Goal: Find specific page/section: Find specific page/section

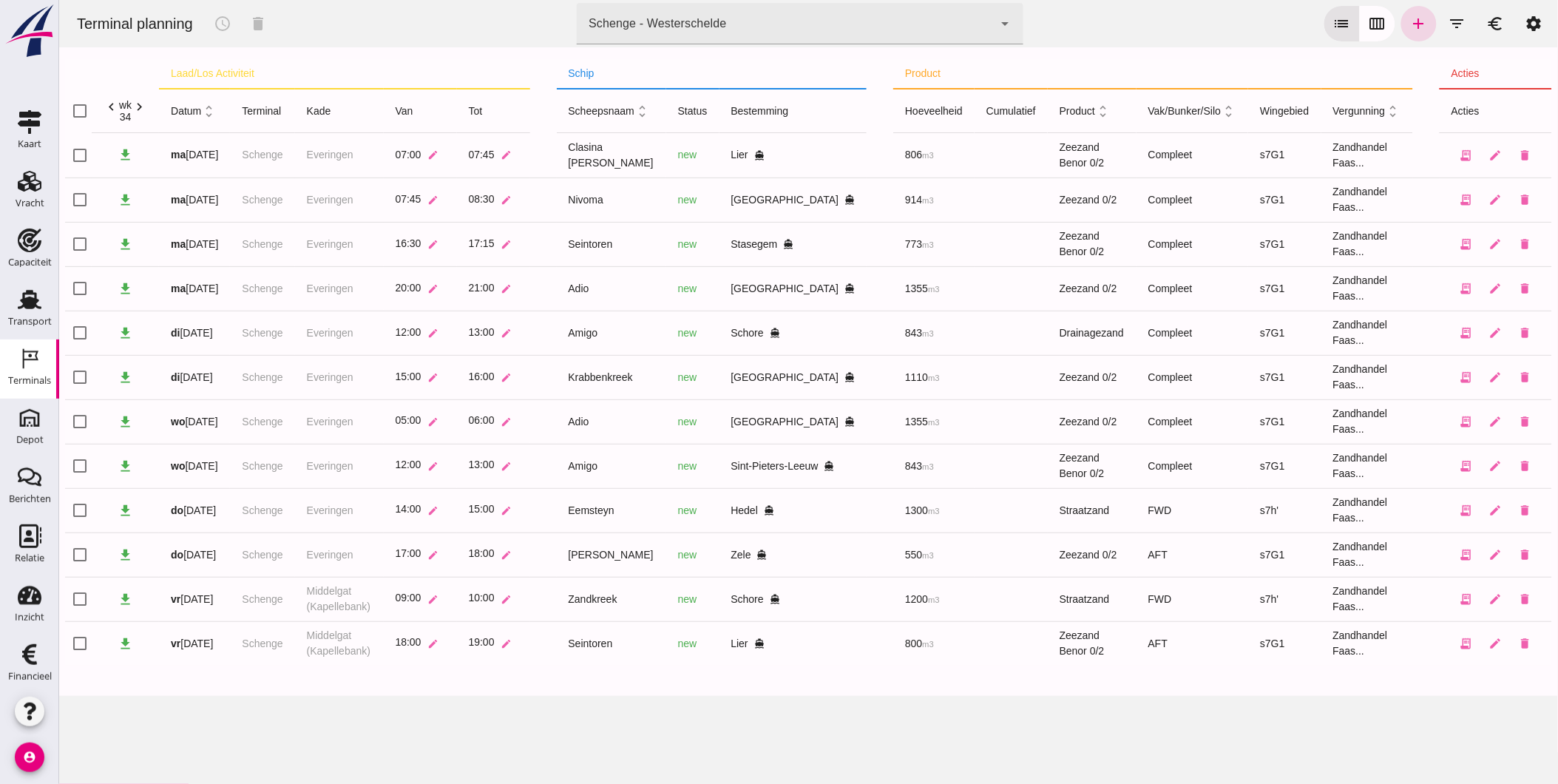
click at [40, 755] on icon "account_circle" at bounding box center [29, 757] width 29 height 29
click at [127, 748] on div "Uitloggen" at bounding box center [133, 751] width 107 height 17
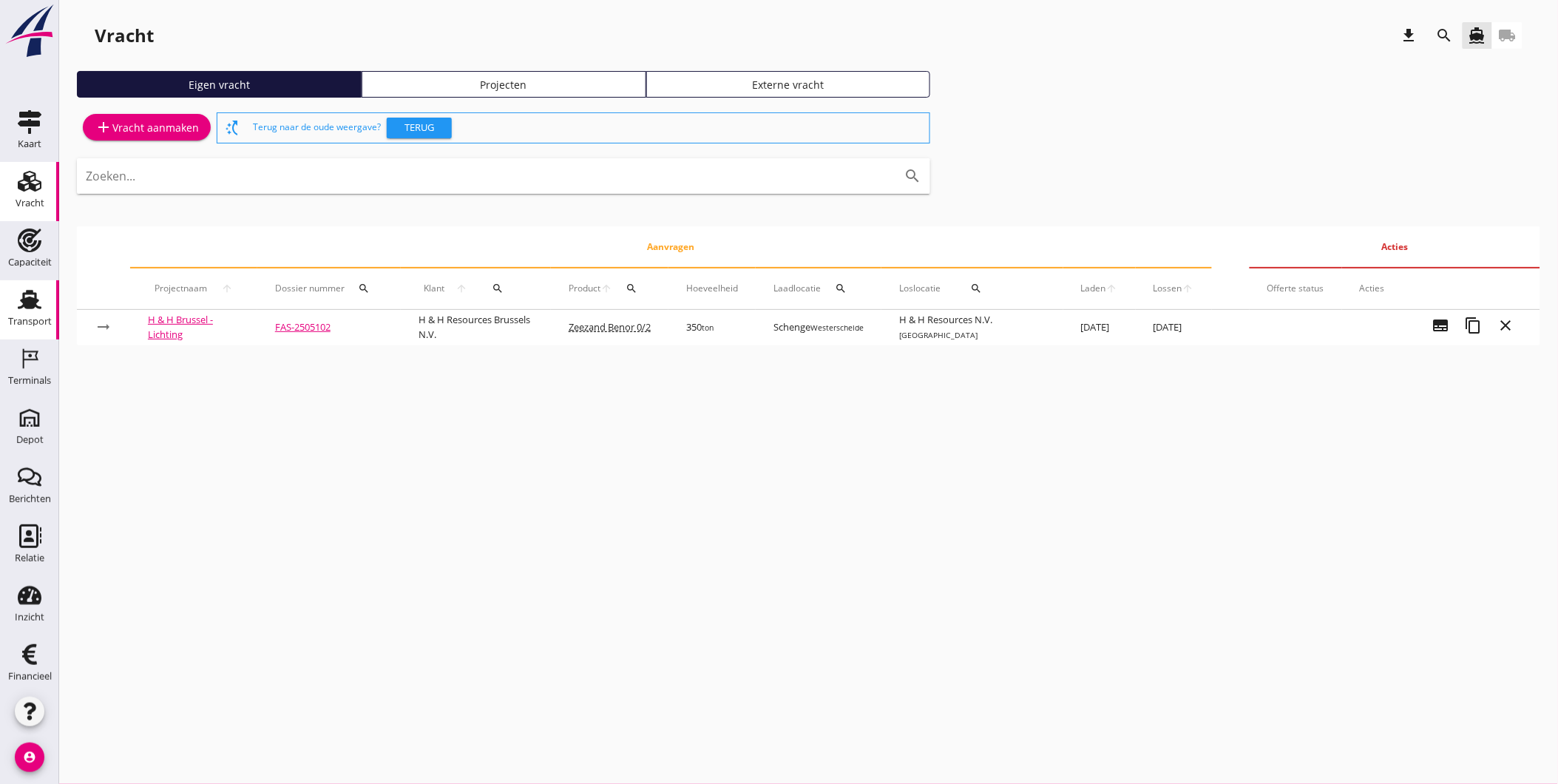
drag, startPoint x: 29, startPoint y: 310, endPoint x: 15, endPoint y: 300, distance: 17.2
click at [29, 311] on div "Transport" at bounding box center [29, 321] width 43 height 21
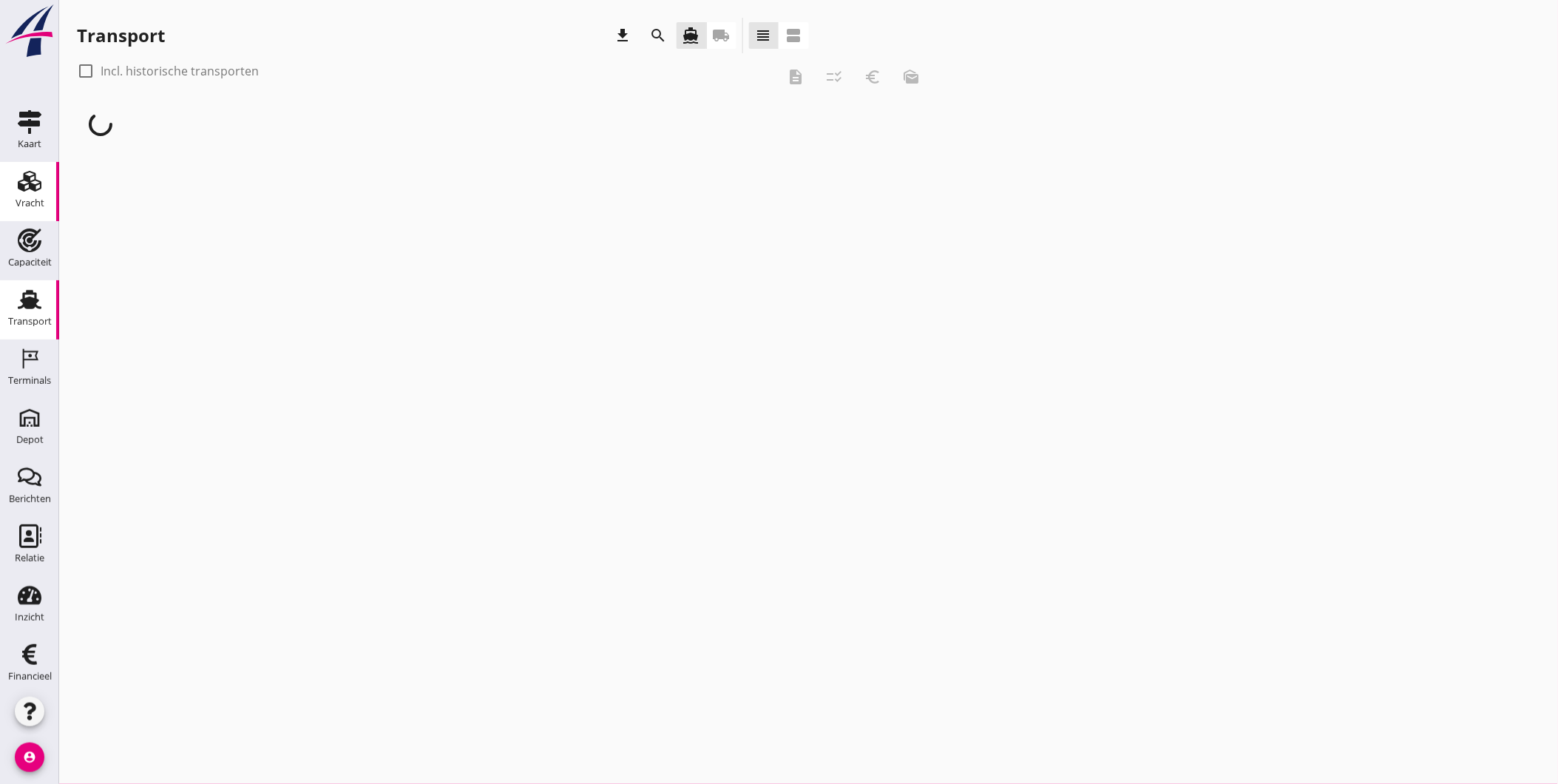
click at [33, 198] on div "Vracht" at bounding box center [29, 203] width 29 height 10
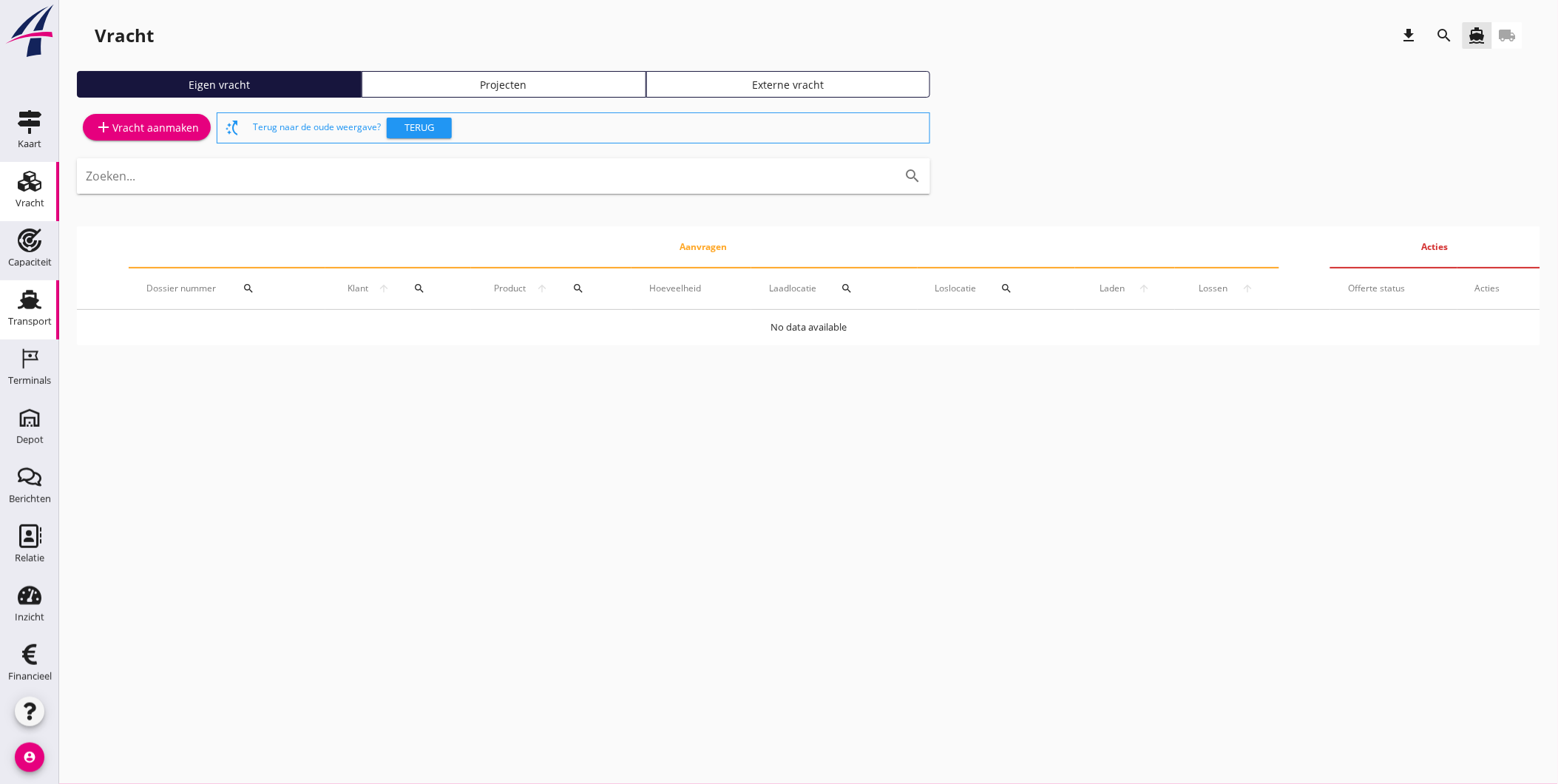
click at [16, 321] on div "Transport" at bounding box center [29, 321] width 43 height 10
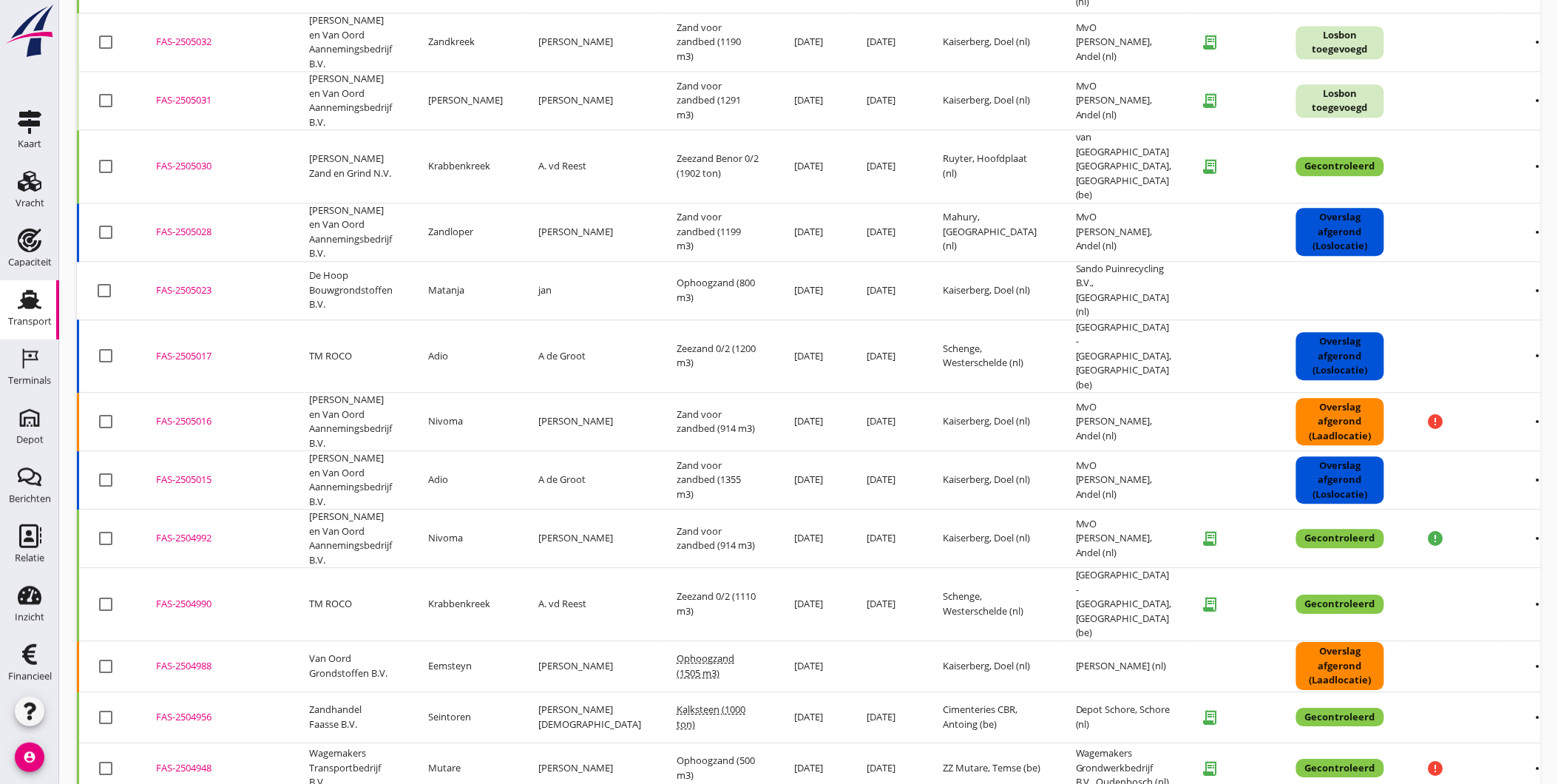
scroll to position [1448, 0]
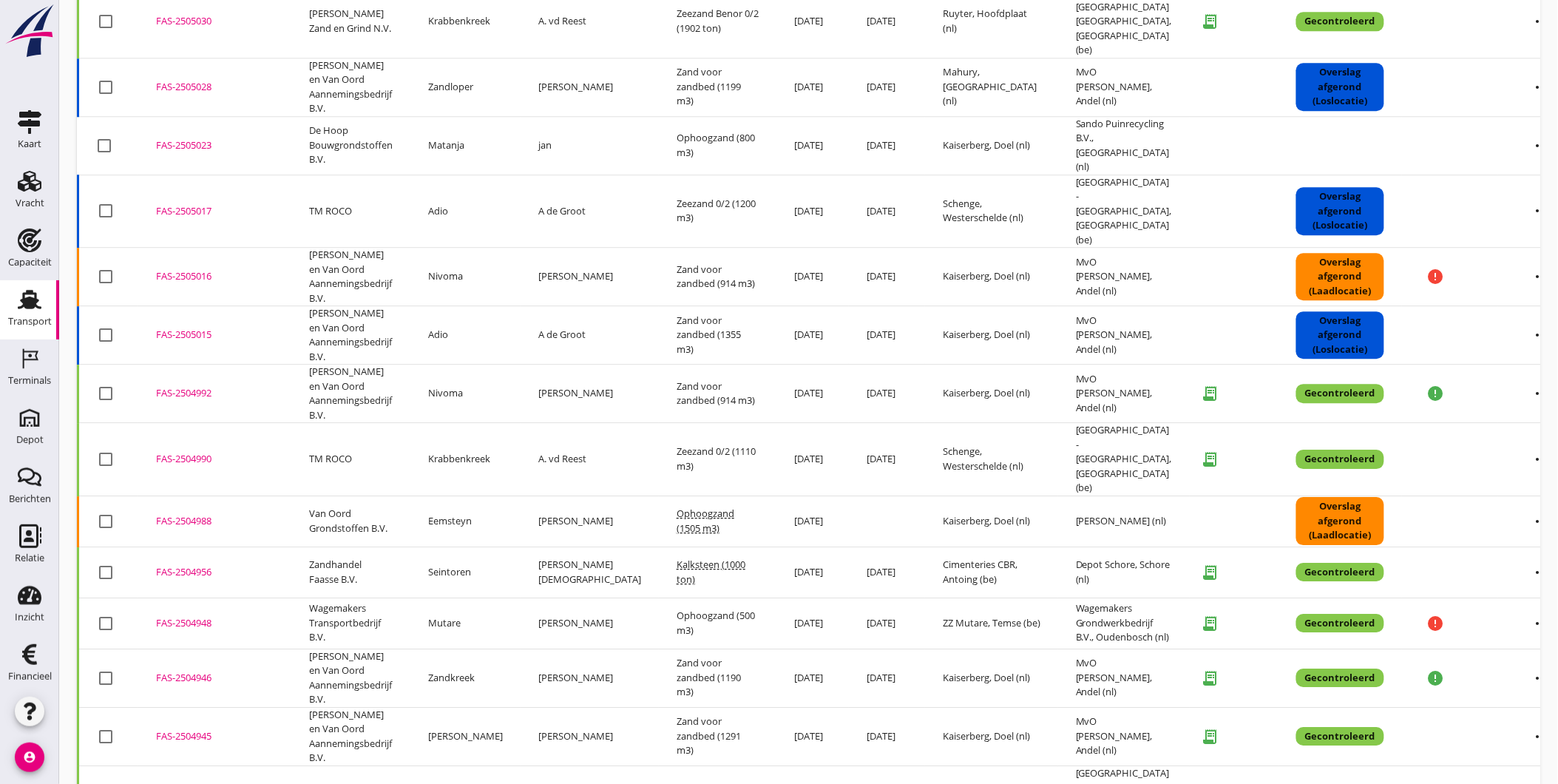
click at [190, 565] on div "FAS-2504956" at bounding box center [215, 572] width 118 height 15
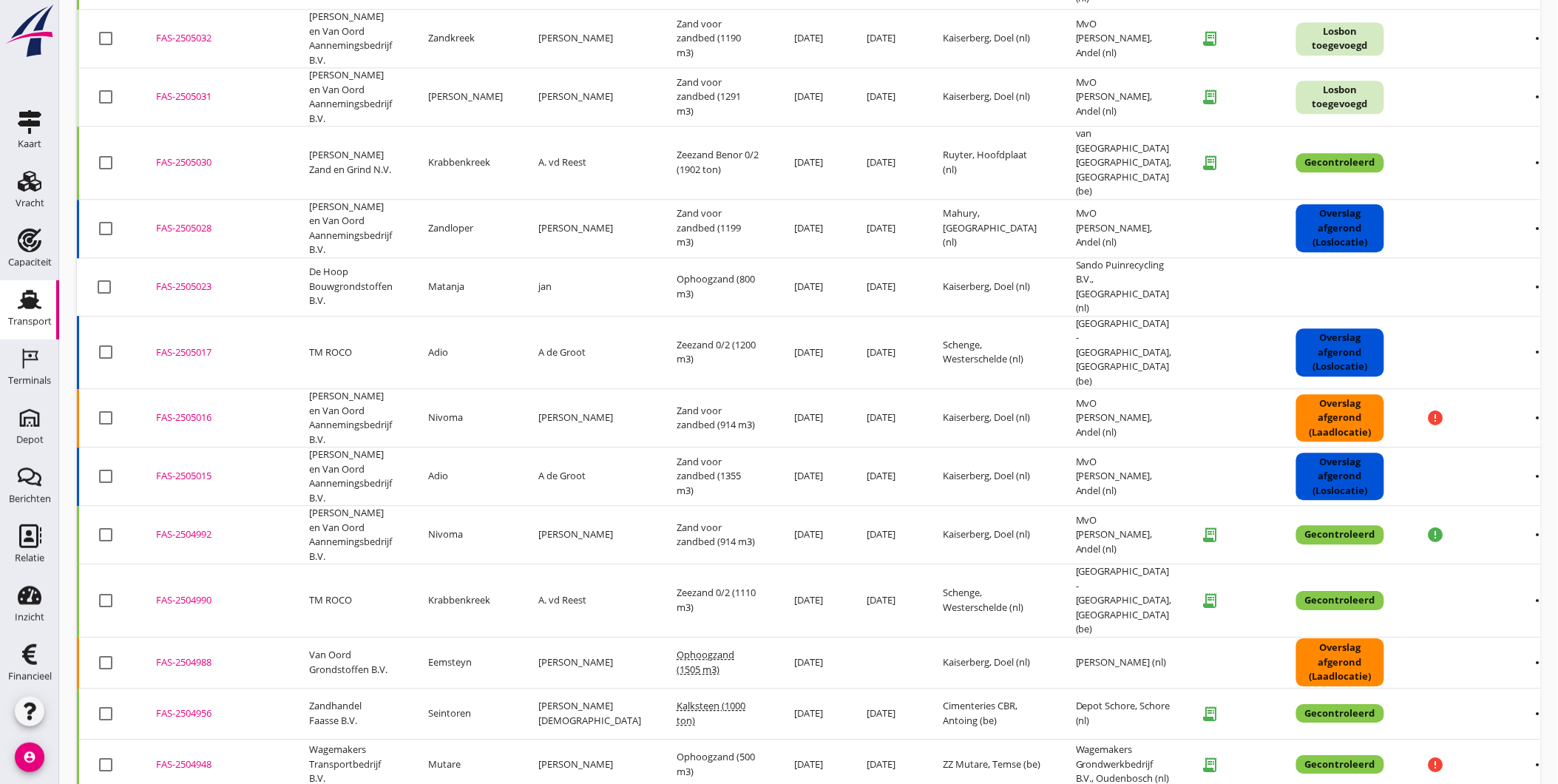
scroll to position [1260, 0]
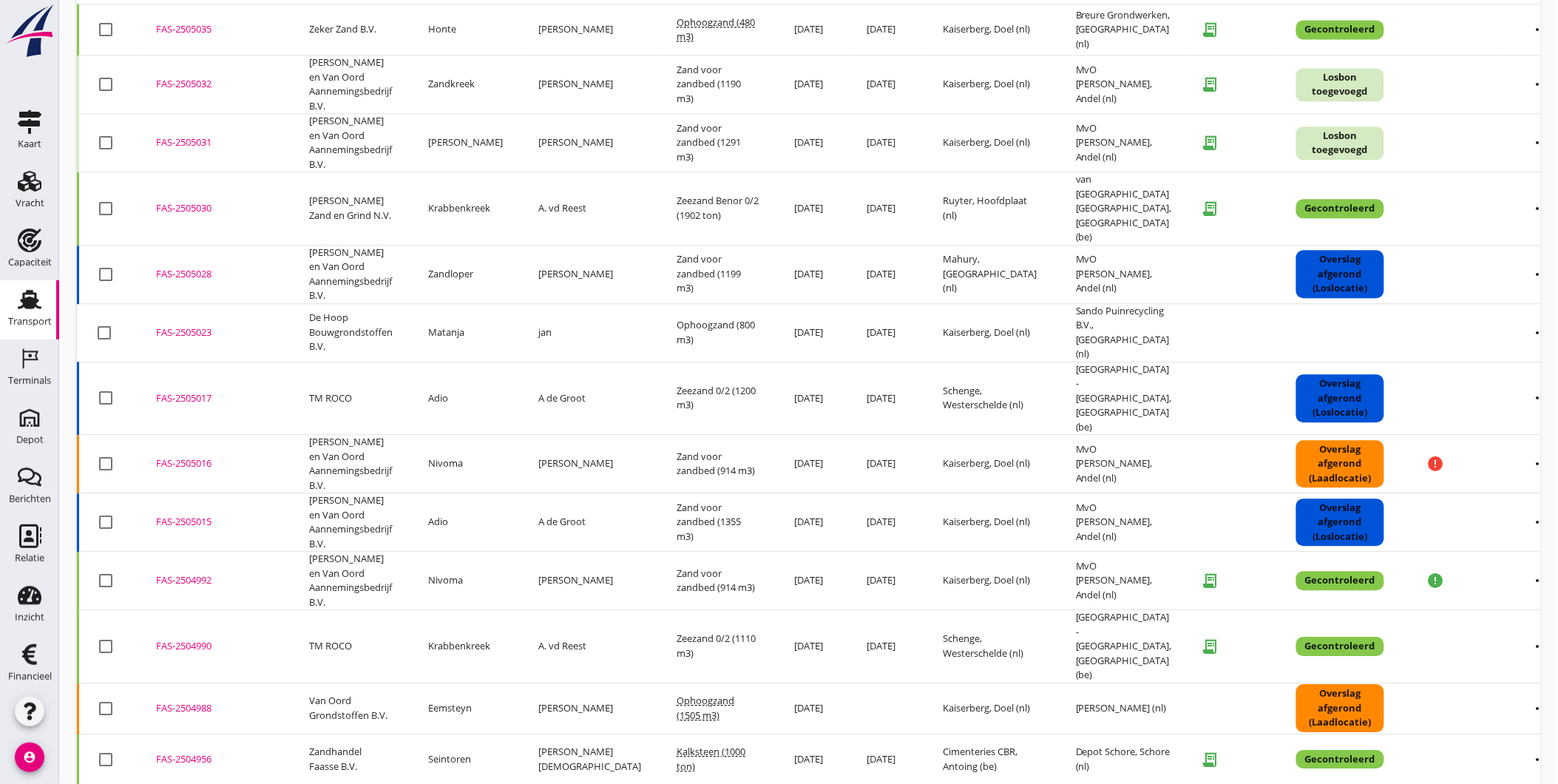
click at [194, 325] on div "FAS-2505023" at bounding box center [215, 332] width 118 height 15
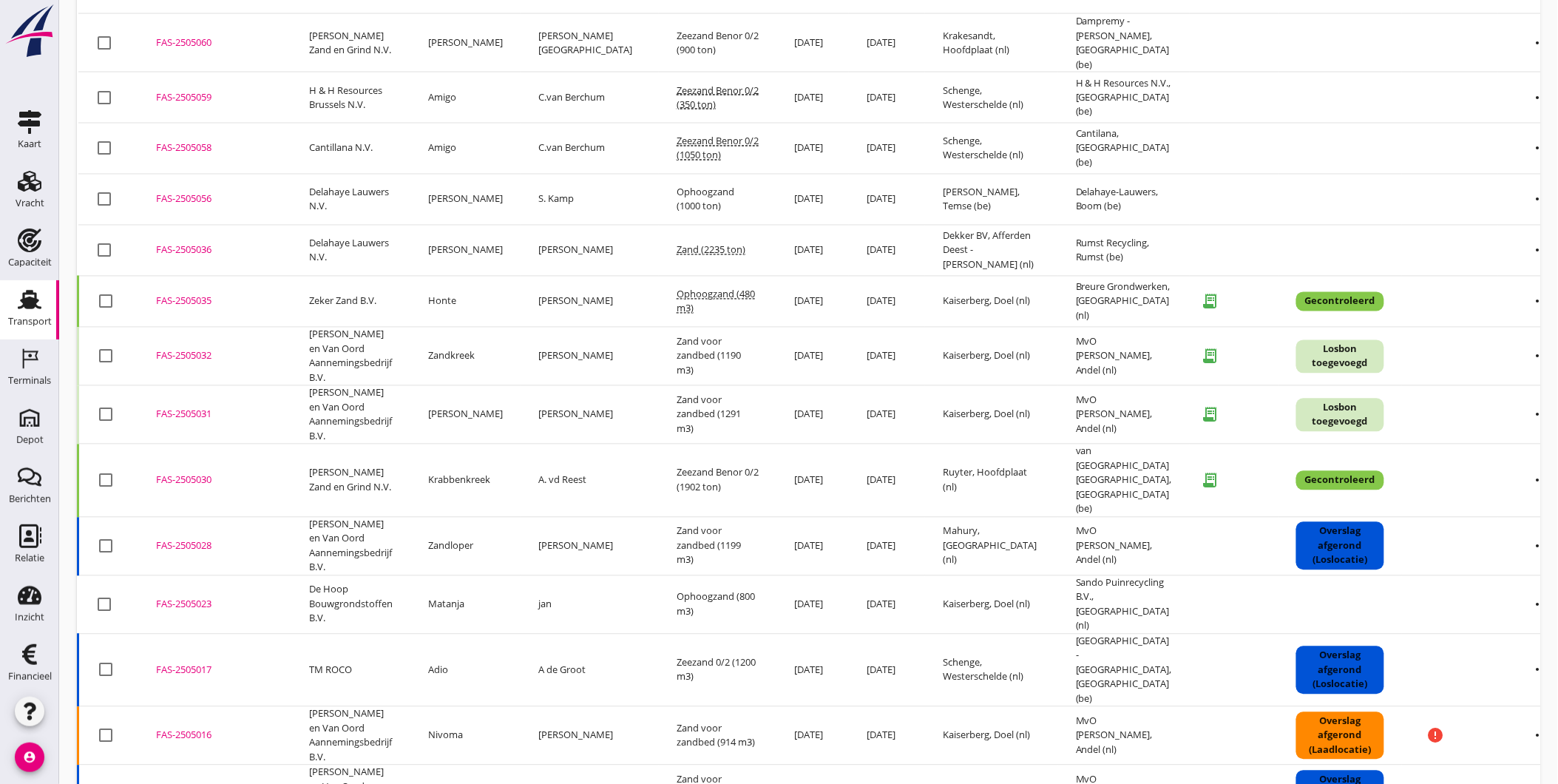
scroll to position [987, 0]
click at [191, 475] on div "FAS-2505030" at bounding box center [215, 482] width 118 height 15
click at [186, 295] on div "FAS-2505035" at bounding box center [215, 302] width 118 height 15
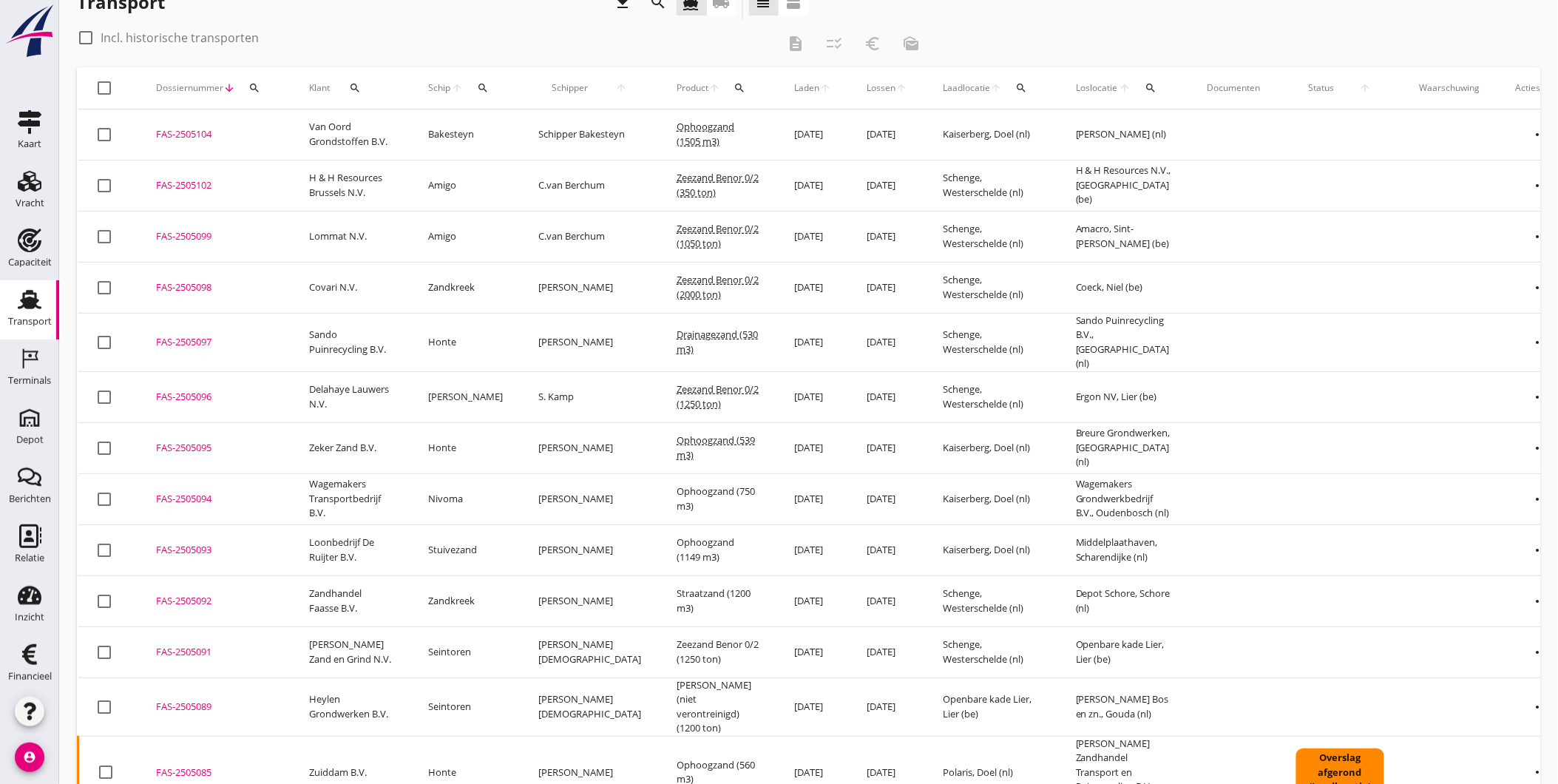
scroll to position [0, 0]
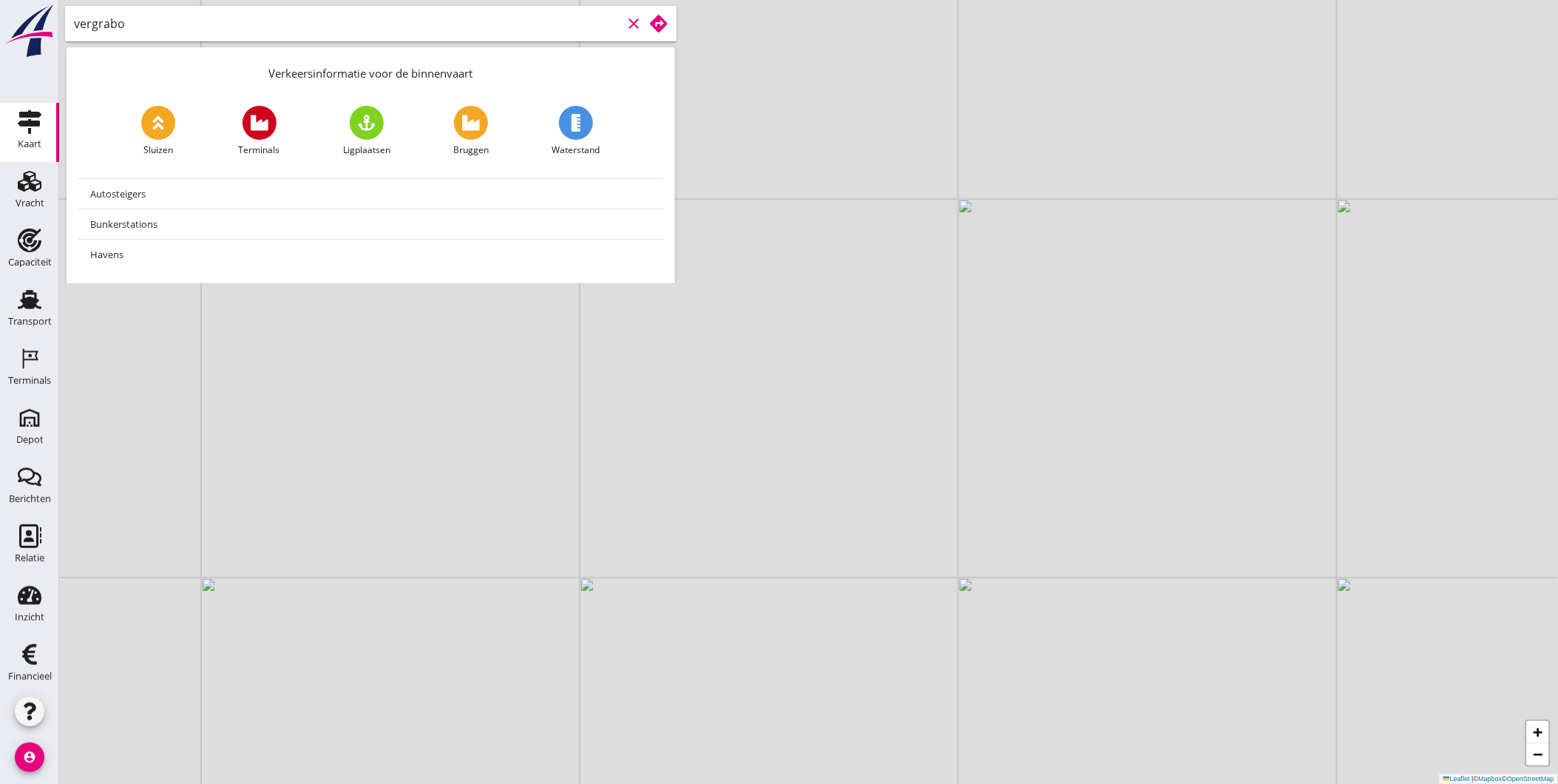
click at [187, 23] on input "vergrabo" at bounding box center [347, 23] width 549 height 23
type input "v"
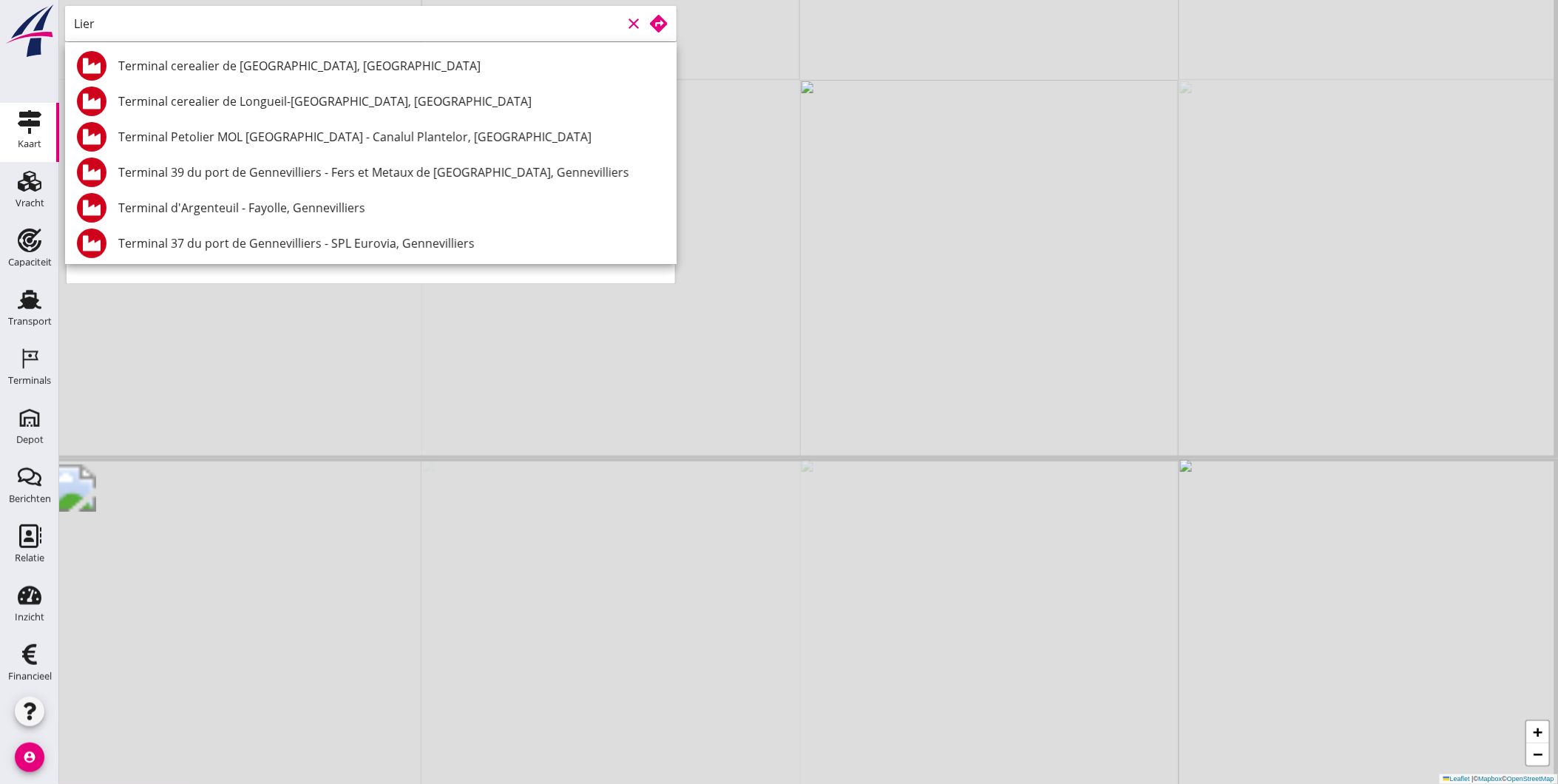
type input "Lier"
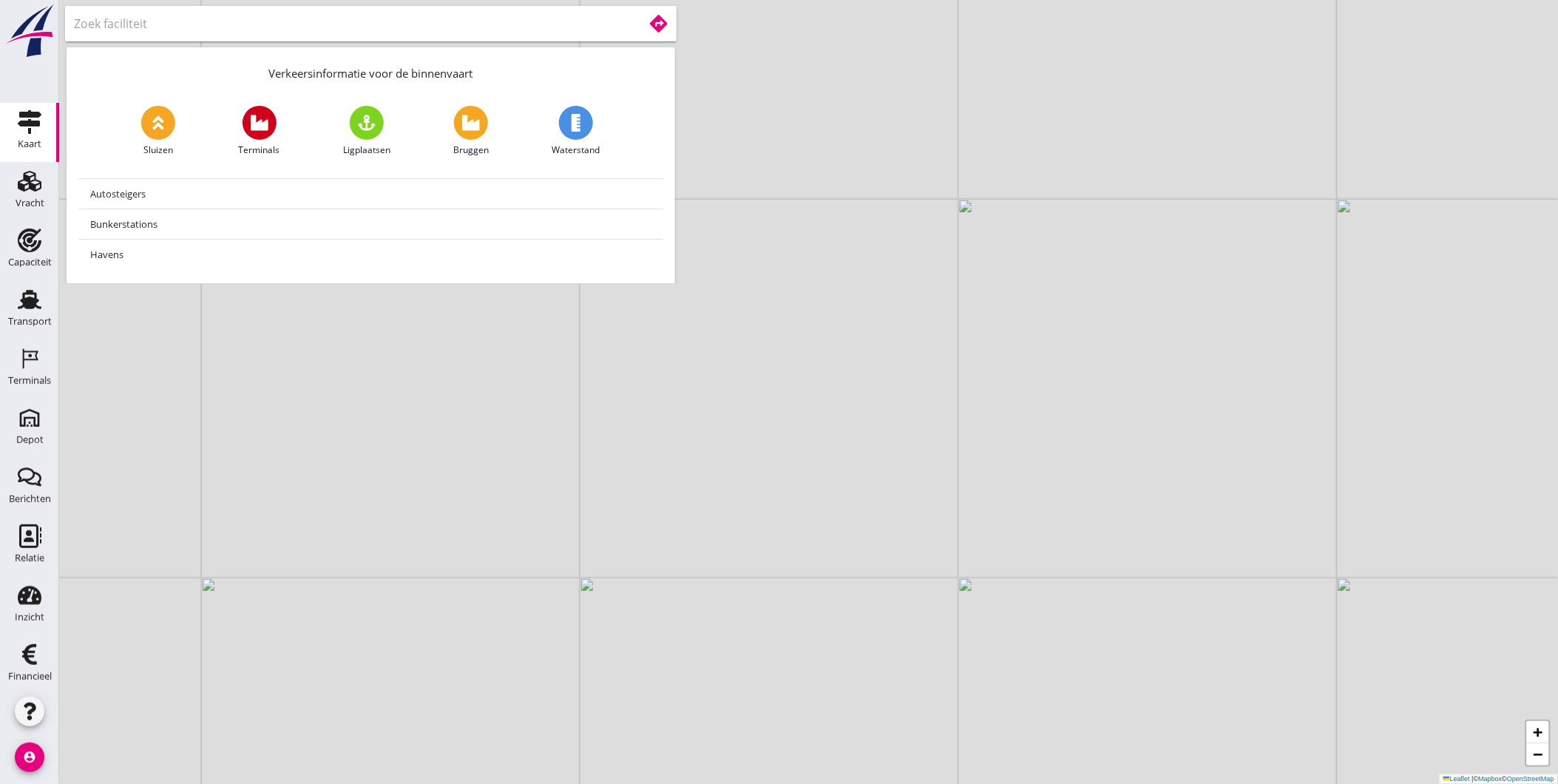
click at [597, 23] on input "text" at bounding box center [347, 23] width 549 height 23
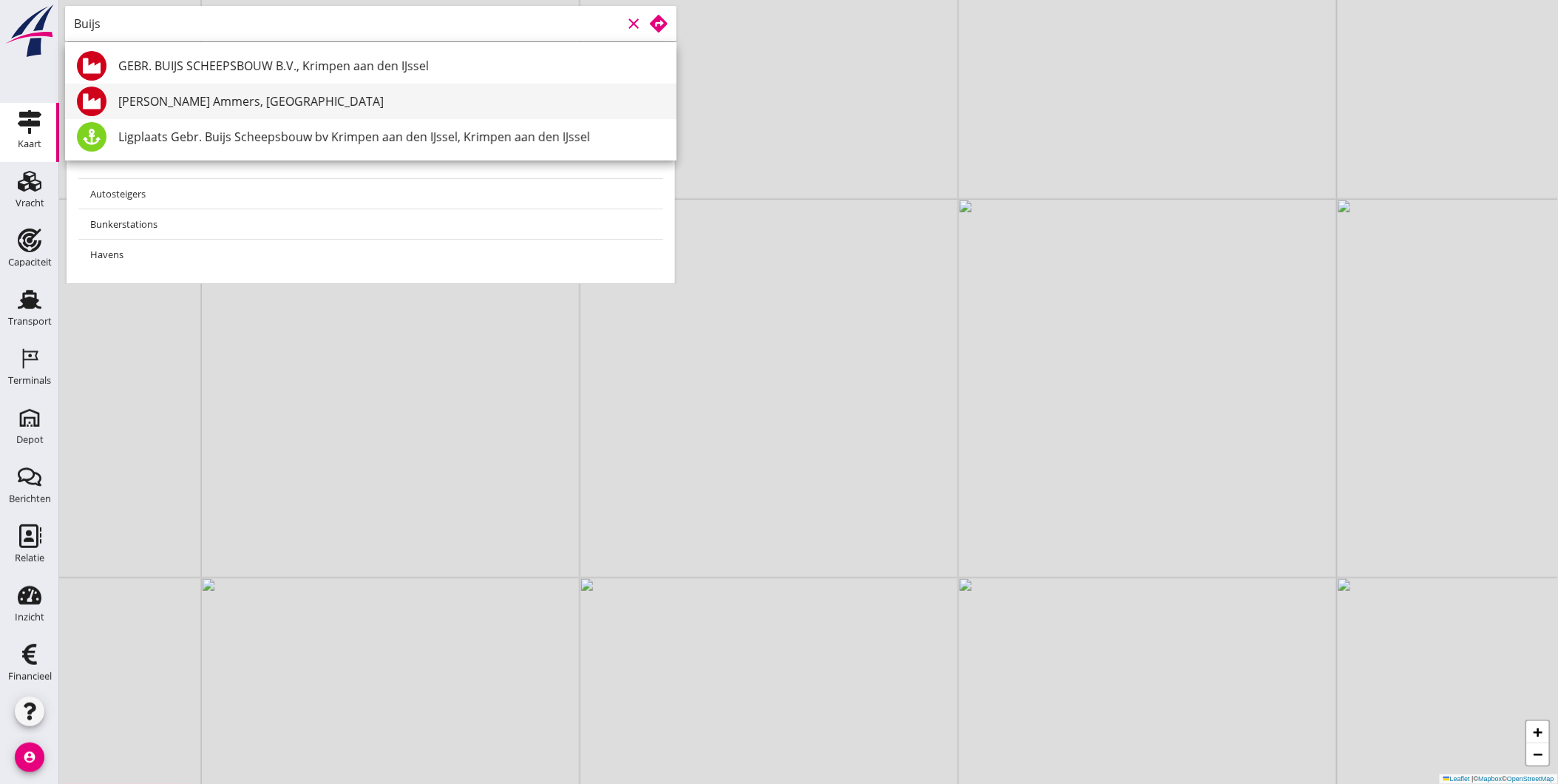
click at [271, 108] on div "[PERSON_NAME] Ammers, [GEOGRAPHIC_DATA]" at bounding box center [392, 101] width 547 height 17
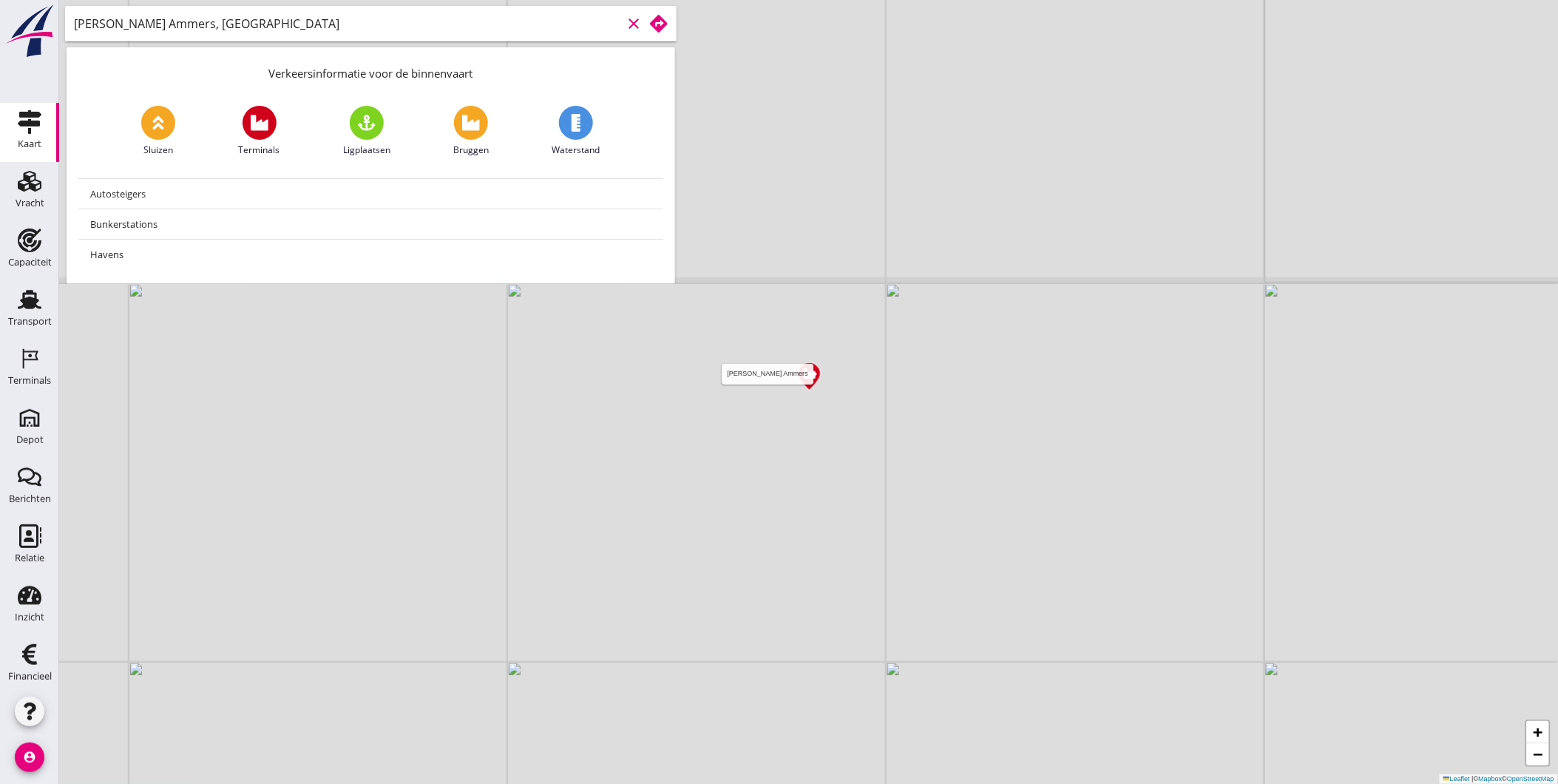
type input "[PERSON_NAME] Ammers, [GEOGRAPHIC_DATA]"
click at [812, 374] on img at bounding box center [809, 376] width 26 height 31
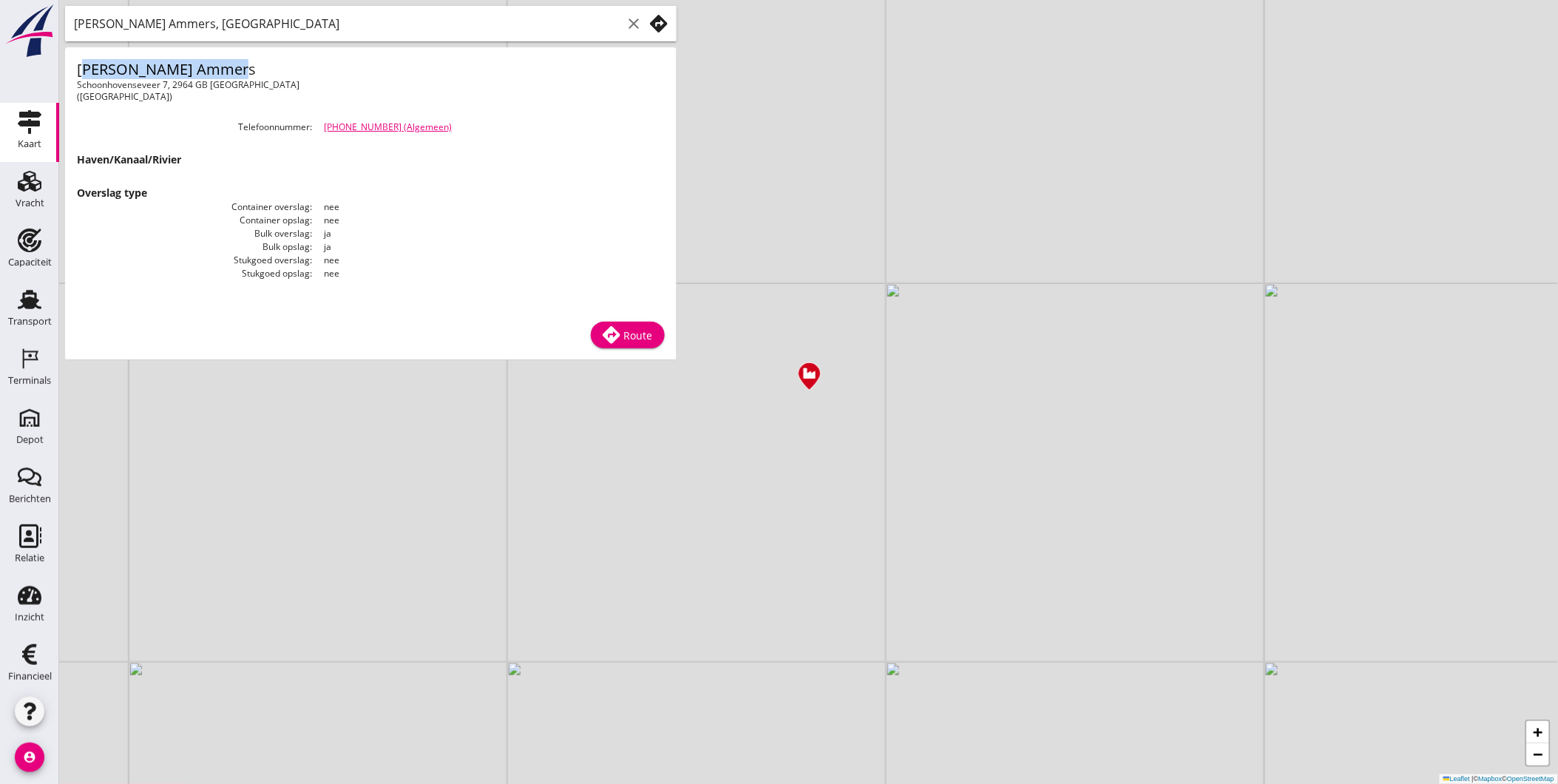
drag, startPoint x: 78, startPoint y: 68, endPoint x: 213, endPoint y: 67, distance: 135.0
click at [213, 67] on h1 "[PERSON_NAME] Ammers" at bounding box center [224, 68] width 294 height 20
